Goal: Find specific page/section: Find specific page/section

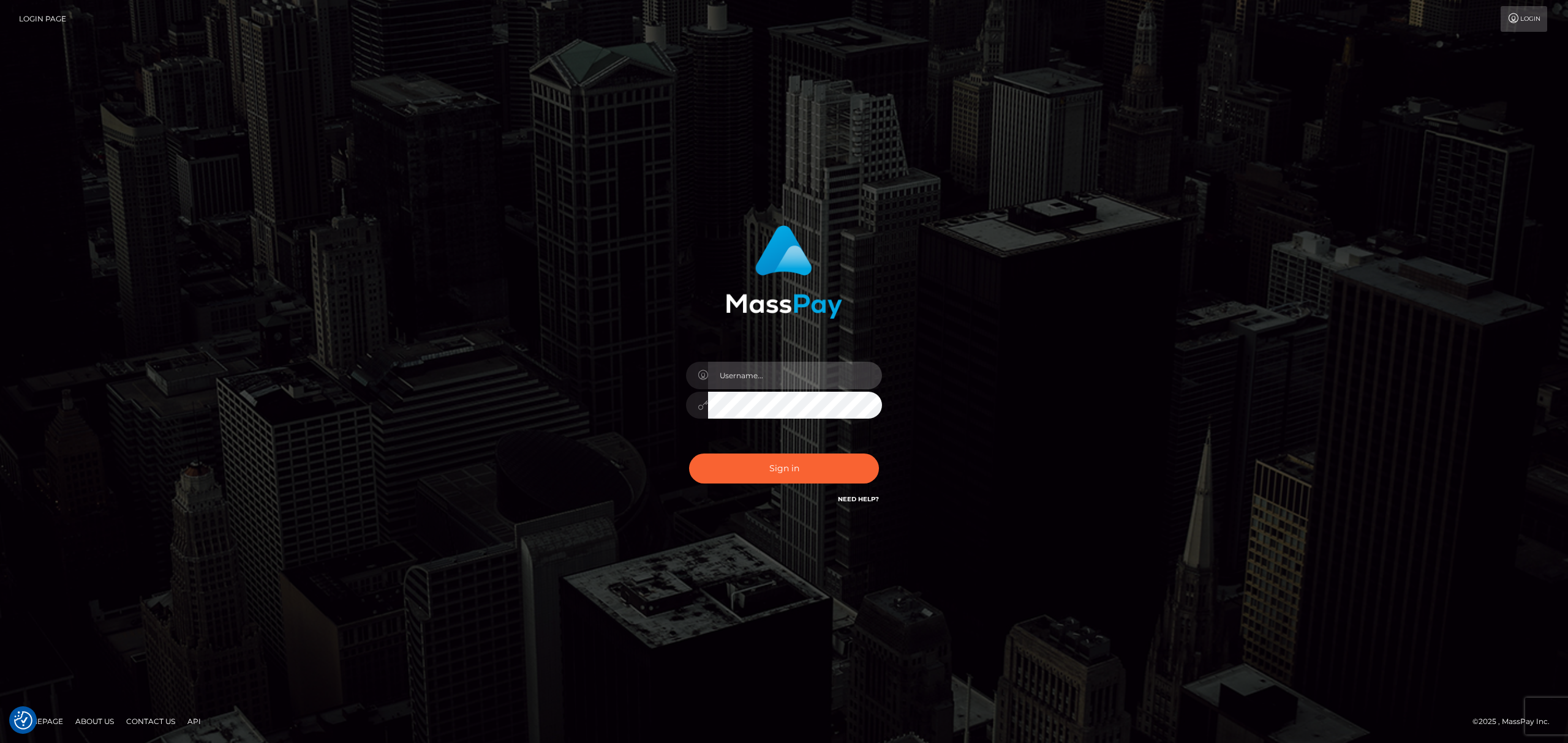
click at [768, 378] on input "text" at bounding box center [794, 375] width 174 height 28
paste input "MaryJoy"
type input "MaryJoy"
click at [750, 469] on button "Sign in" at bounding box center [784, 469] width 190 height 30
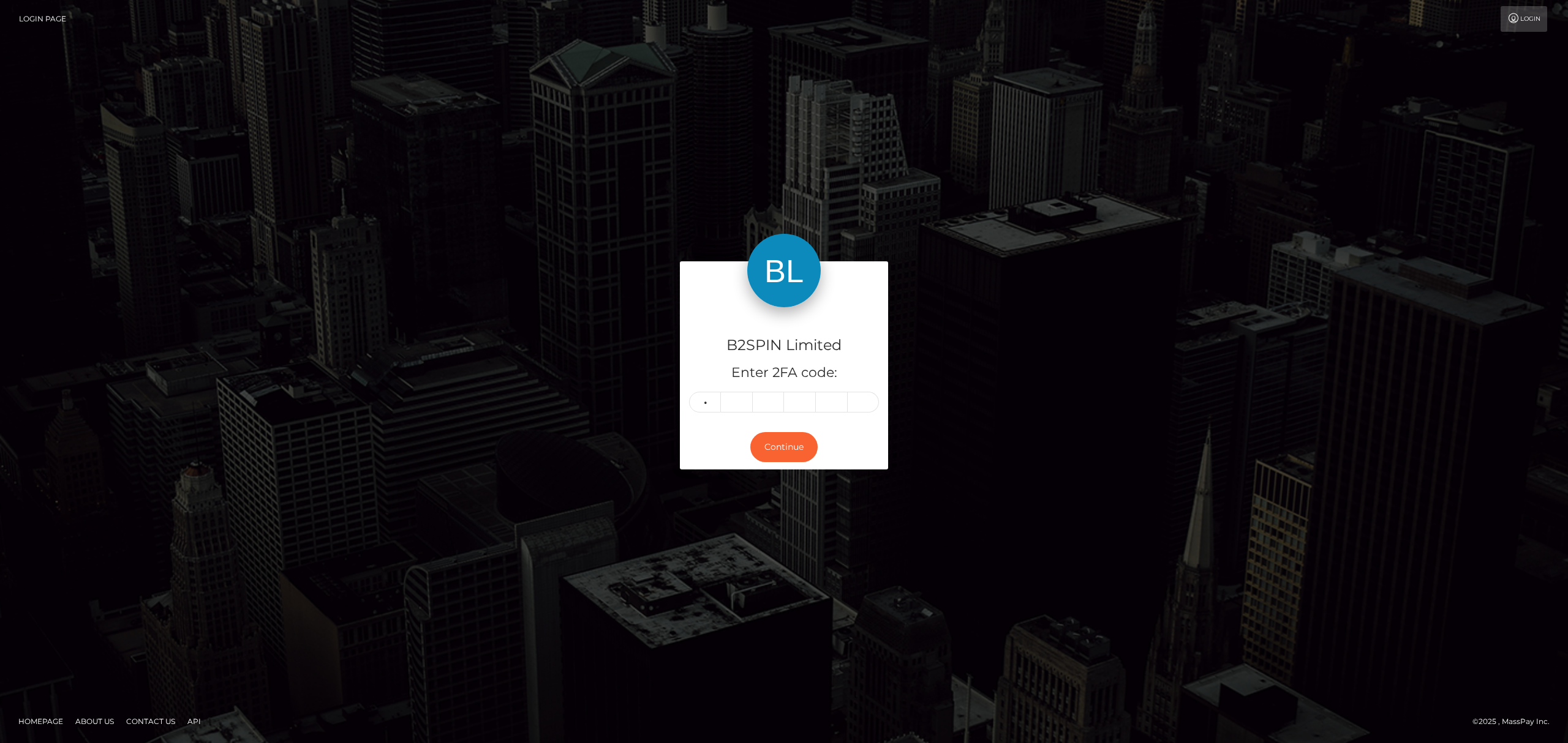
type input "9"
type input "1"
type input "8"
type input "7"
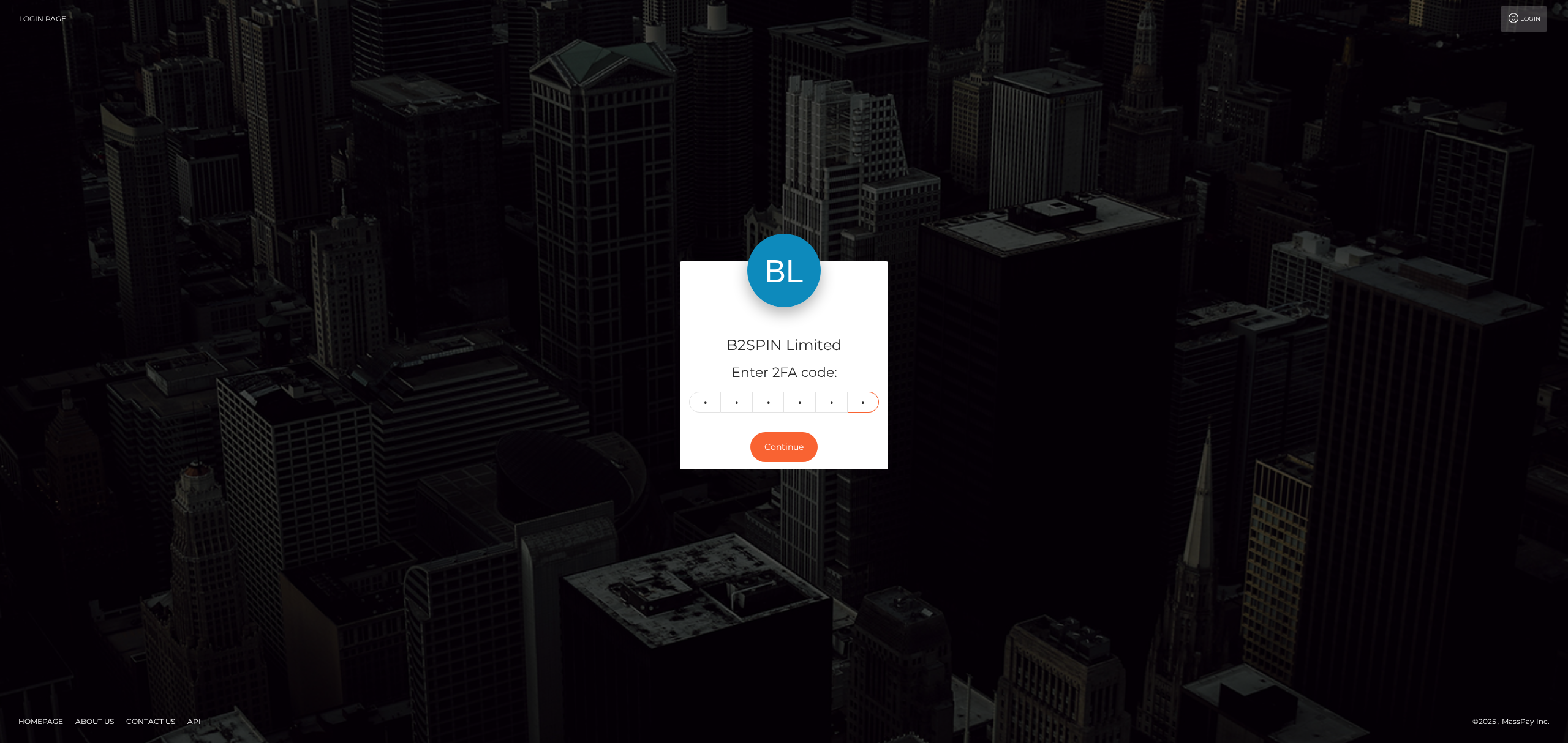
type input "0"
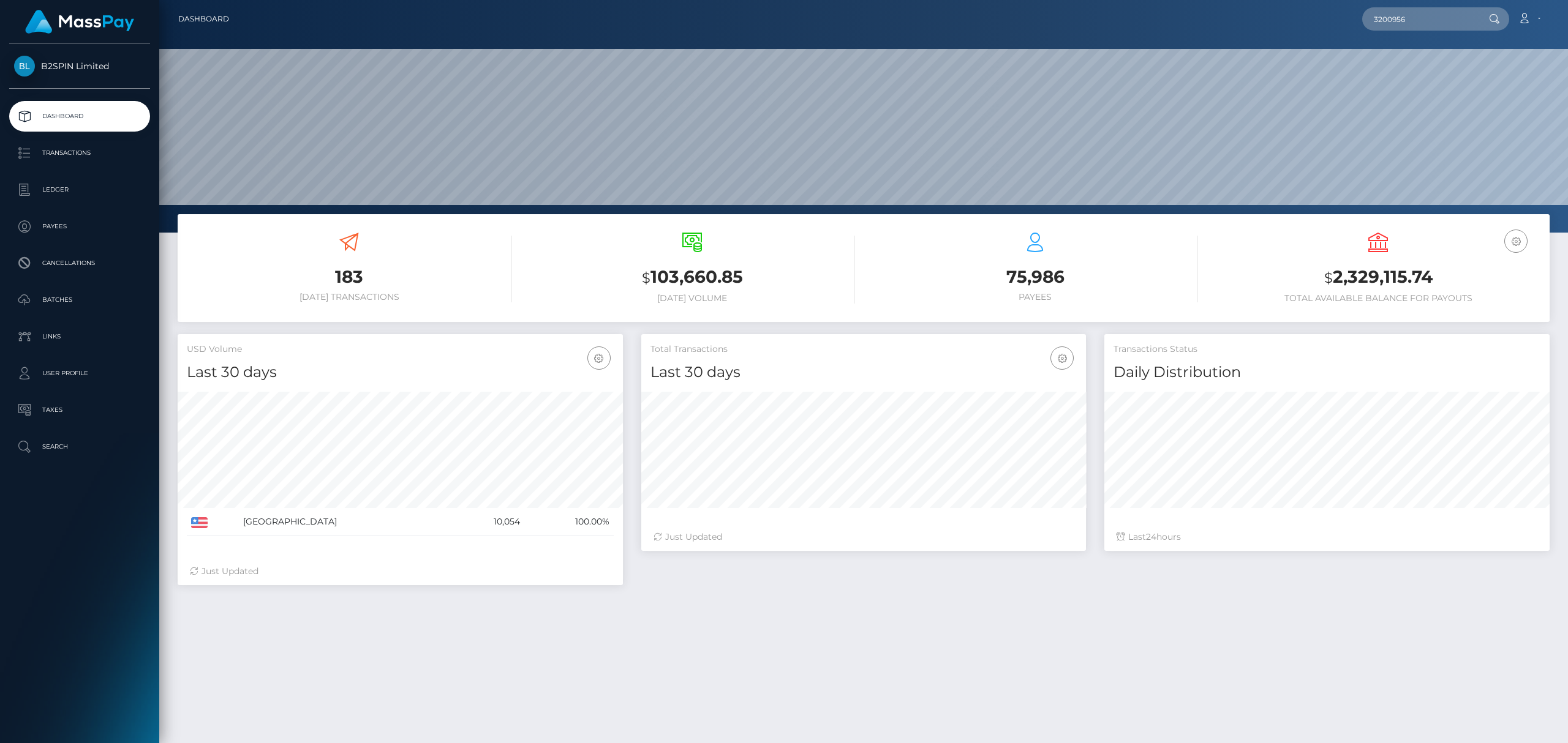
scroll to position [217, 445]
click at [1418, 15] on input "3200956" at bounding box center [1419, 19] width 115 height 23
type input "3200956"
click at [1414, 59] on link "JENNIFER ASNAI VASALLO" at bounding box center [1454, 63] width 186 height 23
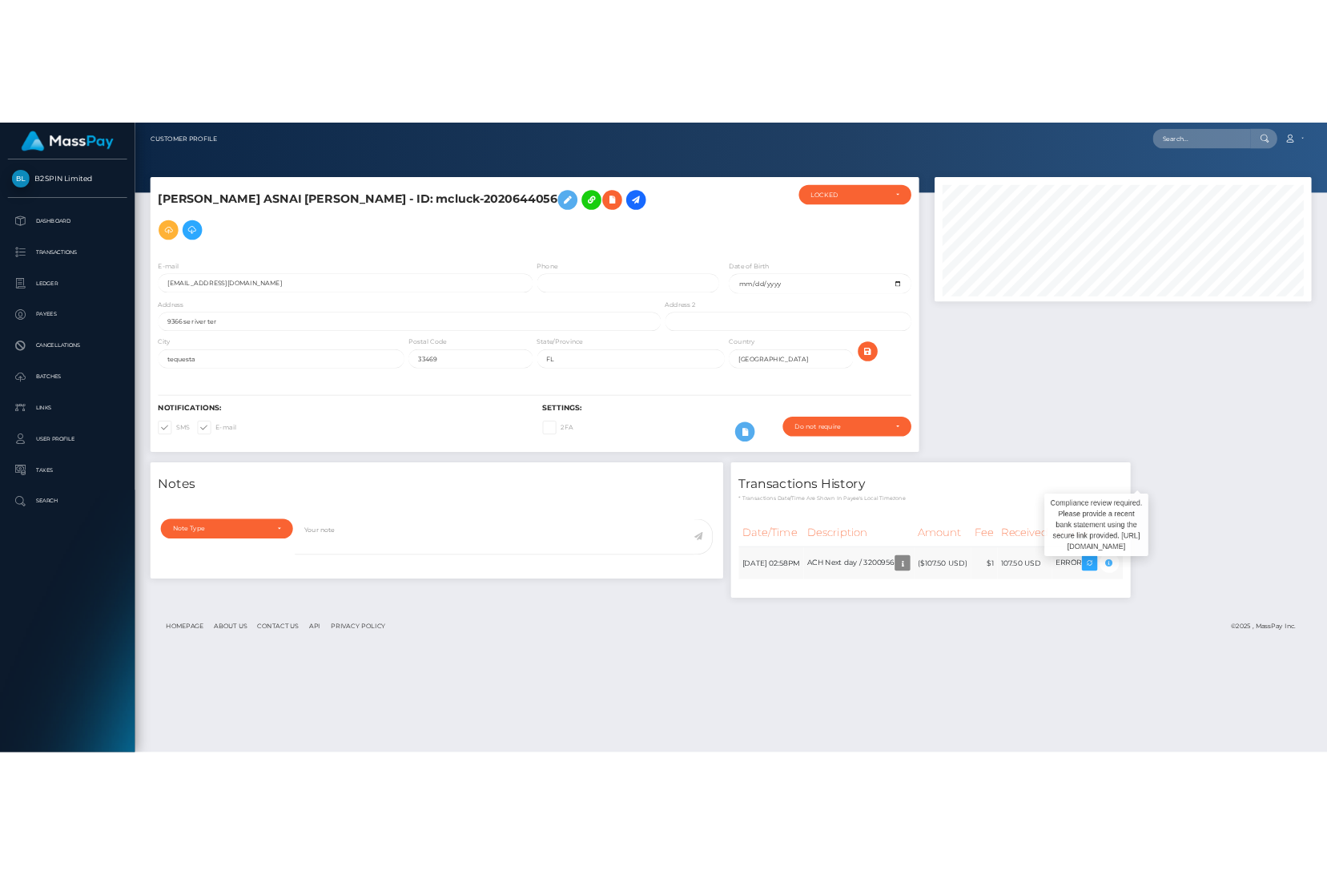
scroll to position [192, 582]
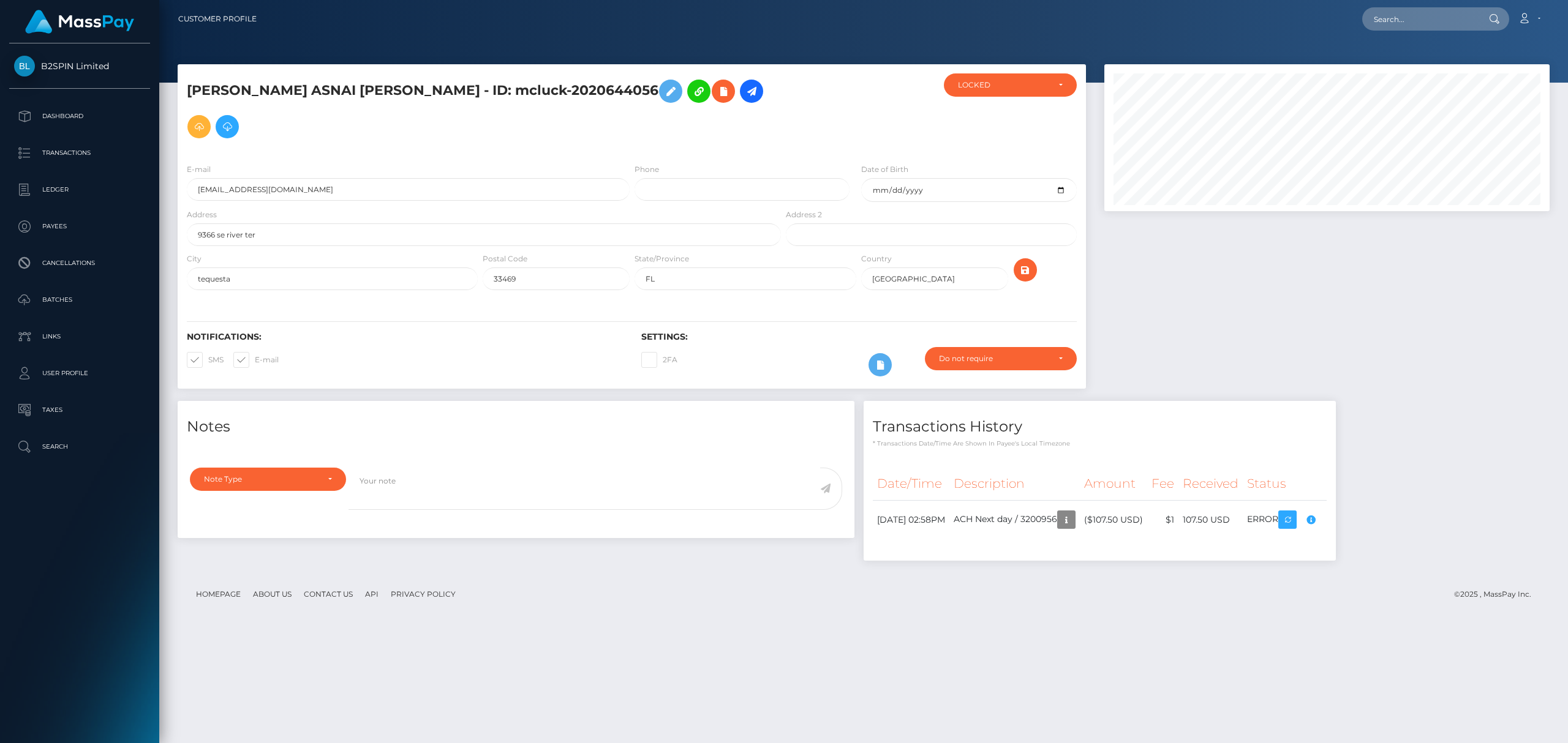
click at [1346, 238] on div at bounding box center [1326, 232] width 463 height 337
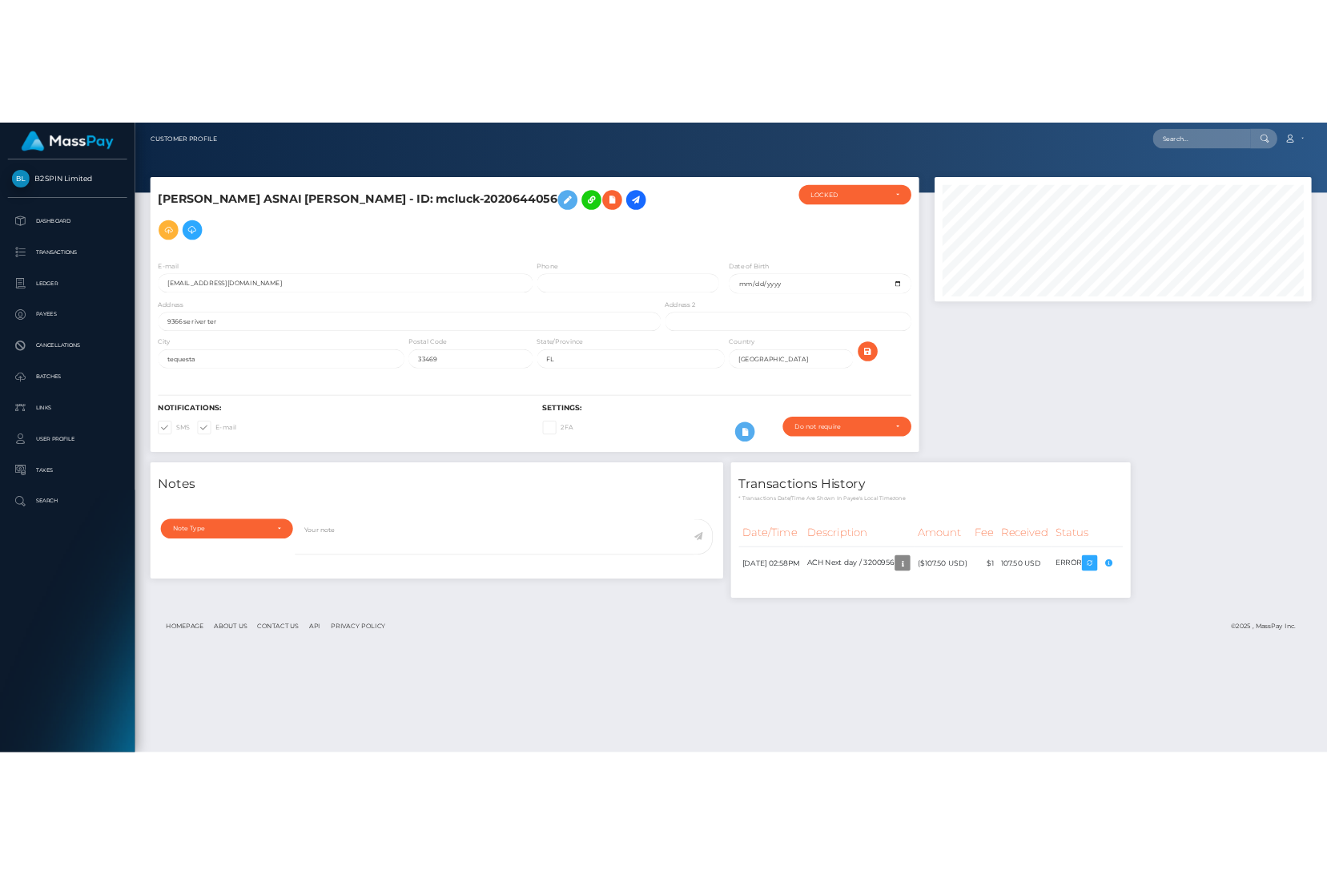
scroll to position [800833, 800684]
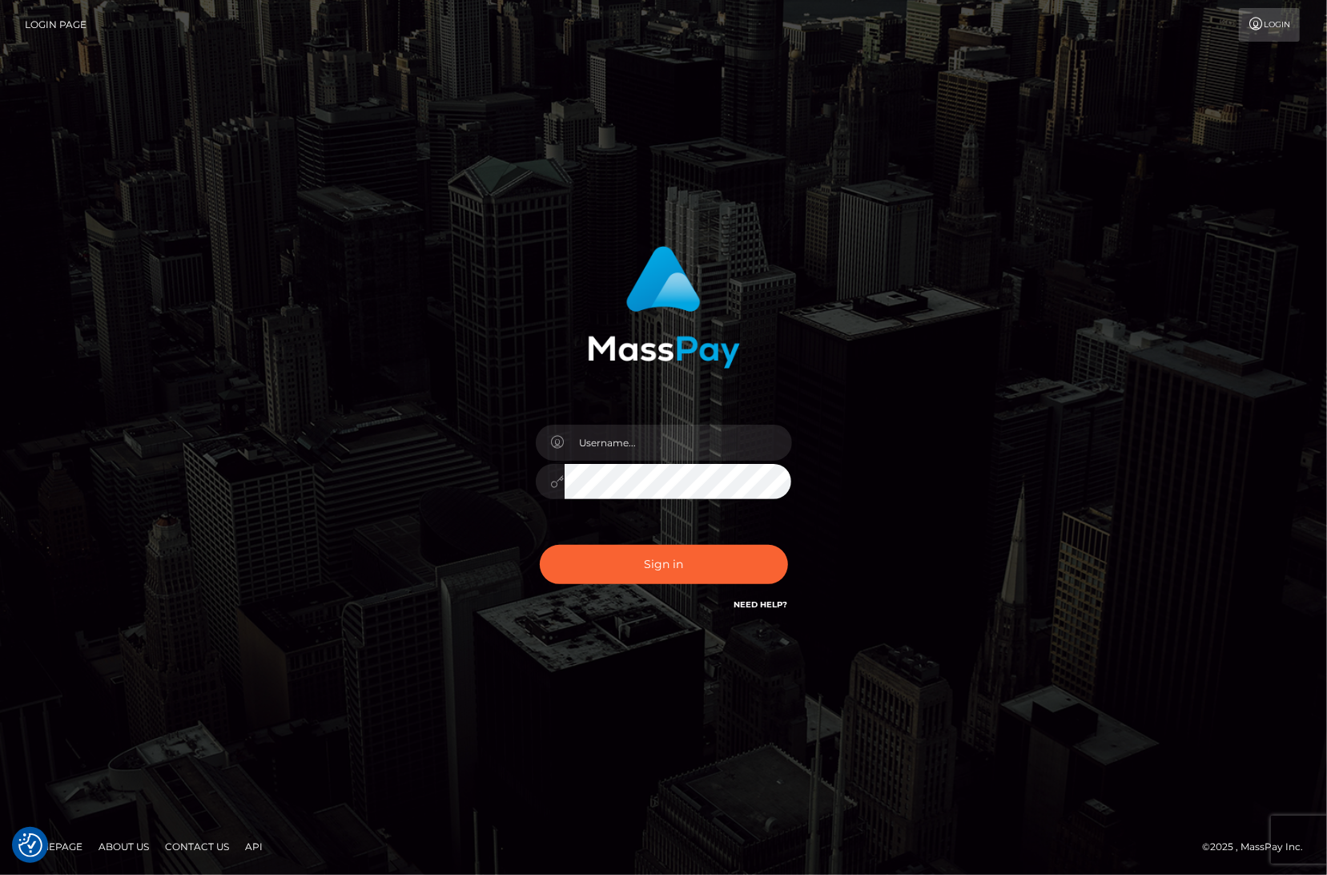
drag, startPoint x: 535, startPoint y: 725, endPoint x: 229, endPoint y: 50, distance: 741.4
click at [535, 725] on div "Sign in" at bounding box center [663, 438] width 1327 height 648
